Goal: Find specific page/section: Find specific page/section

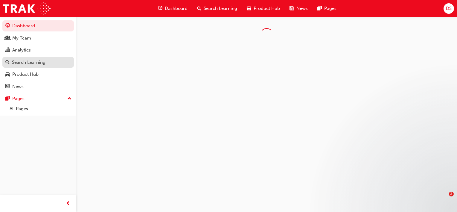
click at [29, 60] on div "Search Learning" at bounding box center [29, 62] width 34 height 7
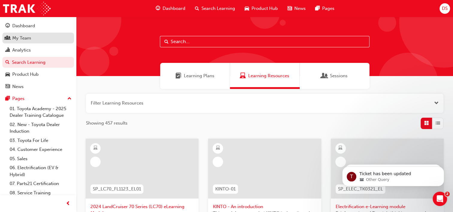
click at [35, 38] on div "My Team" at bounding box center [38, 37] width 66 height 7
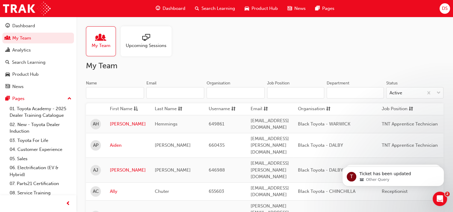
click at [107, 92] on input "Name" at bounding box center [115, 92] width 58 height 11
click at [105, 93] on input "Name" at bounding box center [115, 92] width 58 height 11
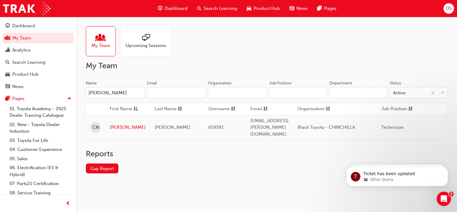
type input "[PERSON_NAME]"
click at [118, 124] on link "[PERSON_NAME]" at bounding box center [128, 127] width 36 height 7
